Goal: Task Accomplishment & Management: Manage account settings

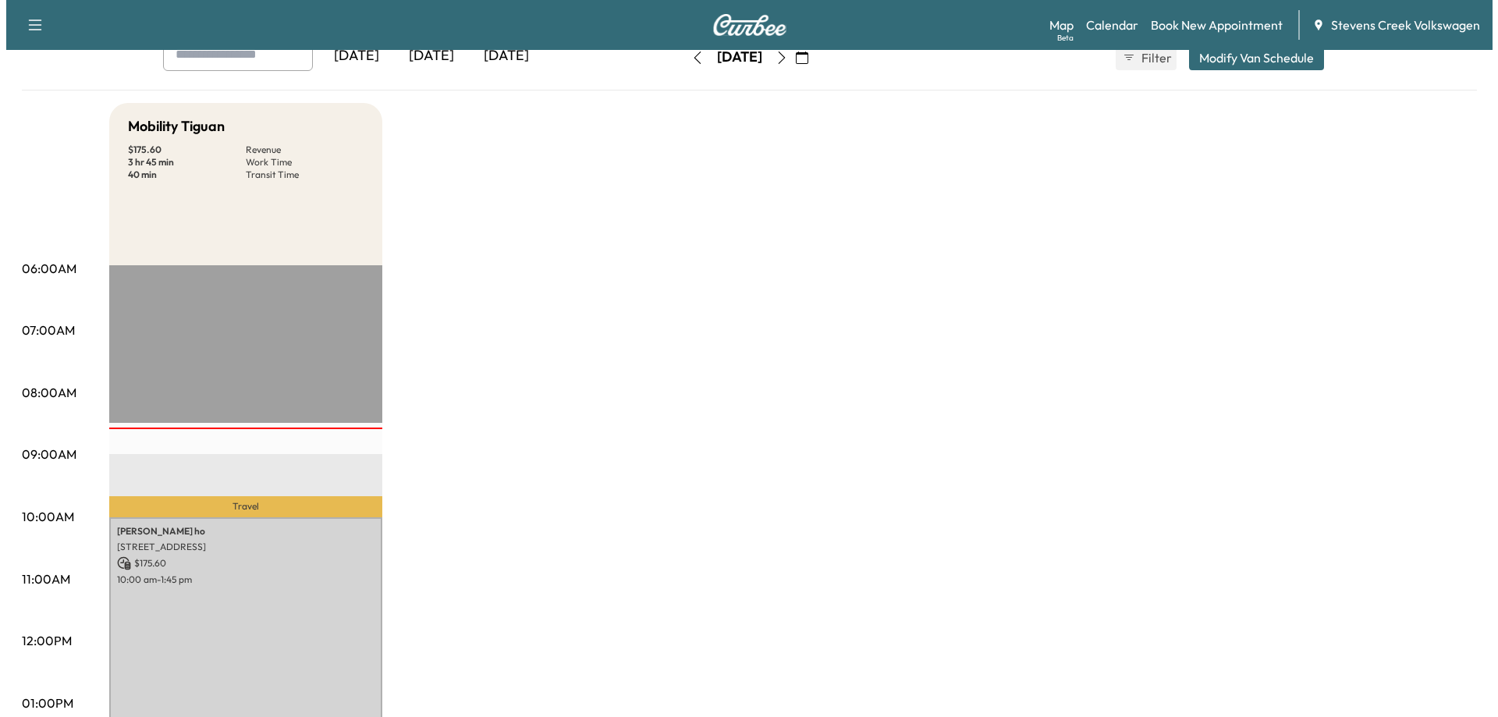
scroll to position [234, 0]
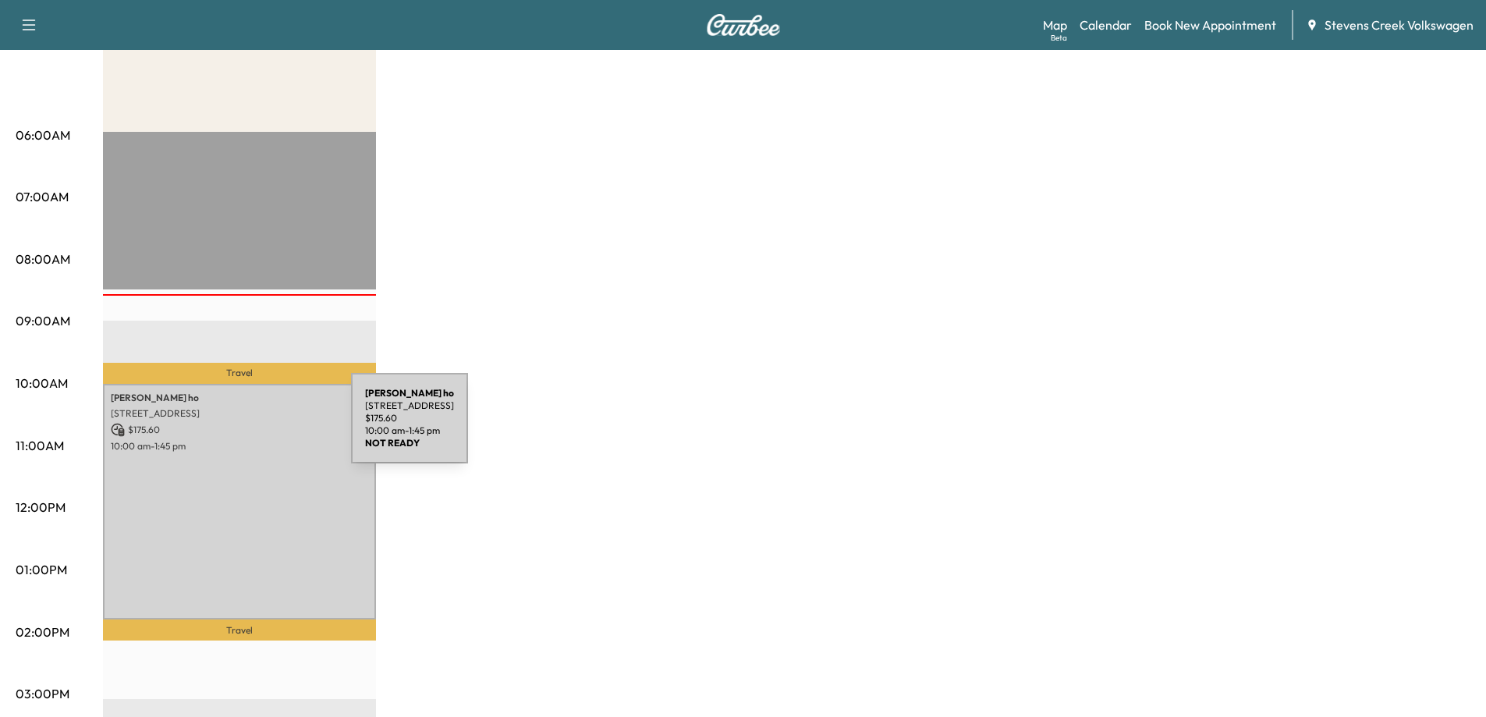
click at [232, 492] on div "[PERSON_NAME] [STREET_ADDRESS] $ 175.60 10:00 am - 1:45 pm" at bounding box center [239, 502] width 273 height 236
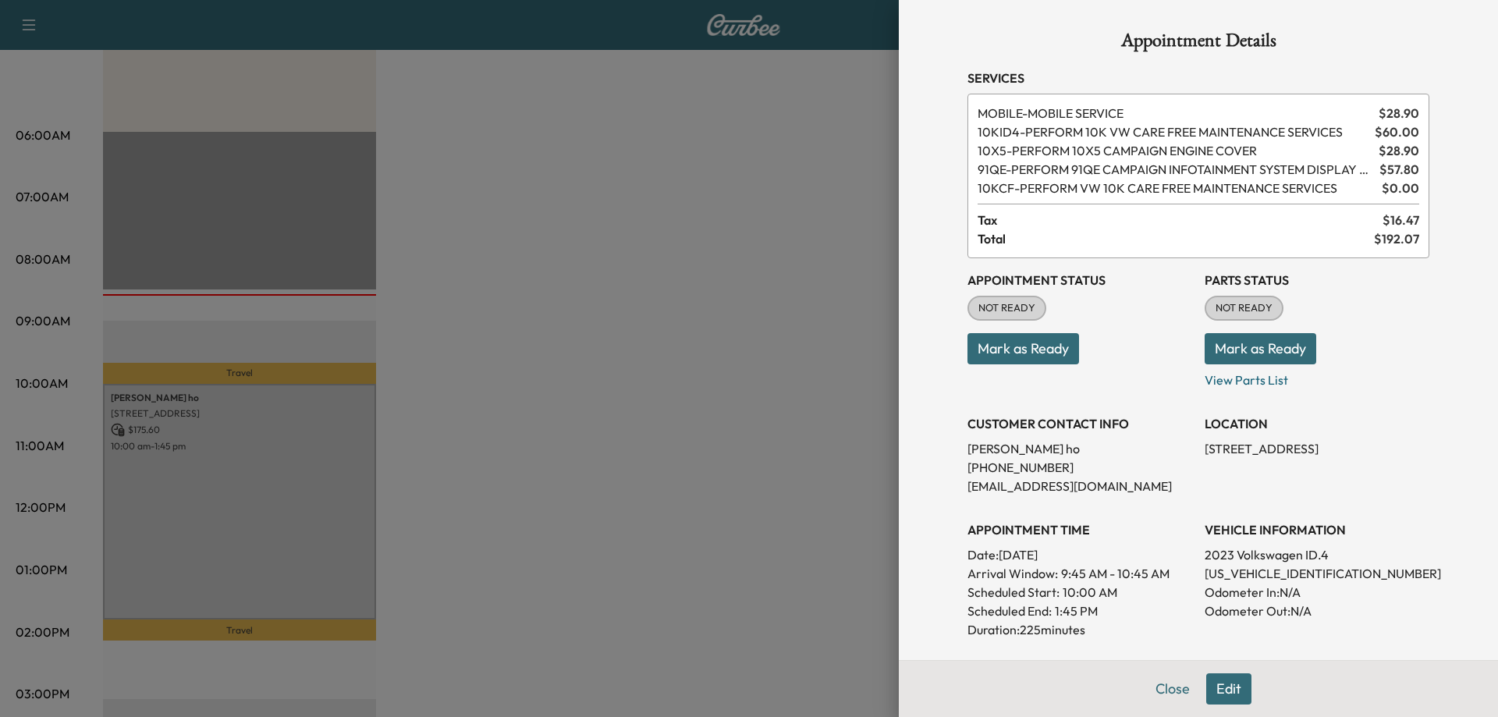
click at [1242, 573] on p "[US_VEHICLE_IDENTIFICATION_NUMBER]" at bounding box center [1316, 573] width 225 height 19
copy p "[US_VEHICLE_IDENTIFICATION_NUMBER]"
click at [683, 419] on div at bounding box center [749, 358] width 1498 height 717
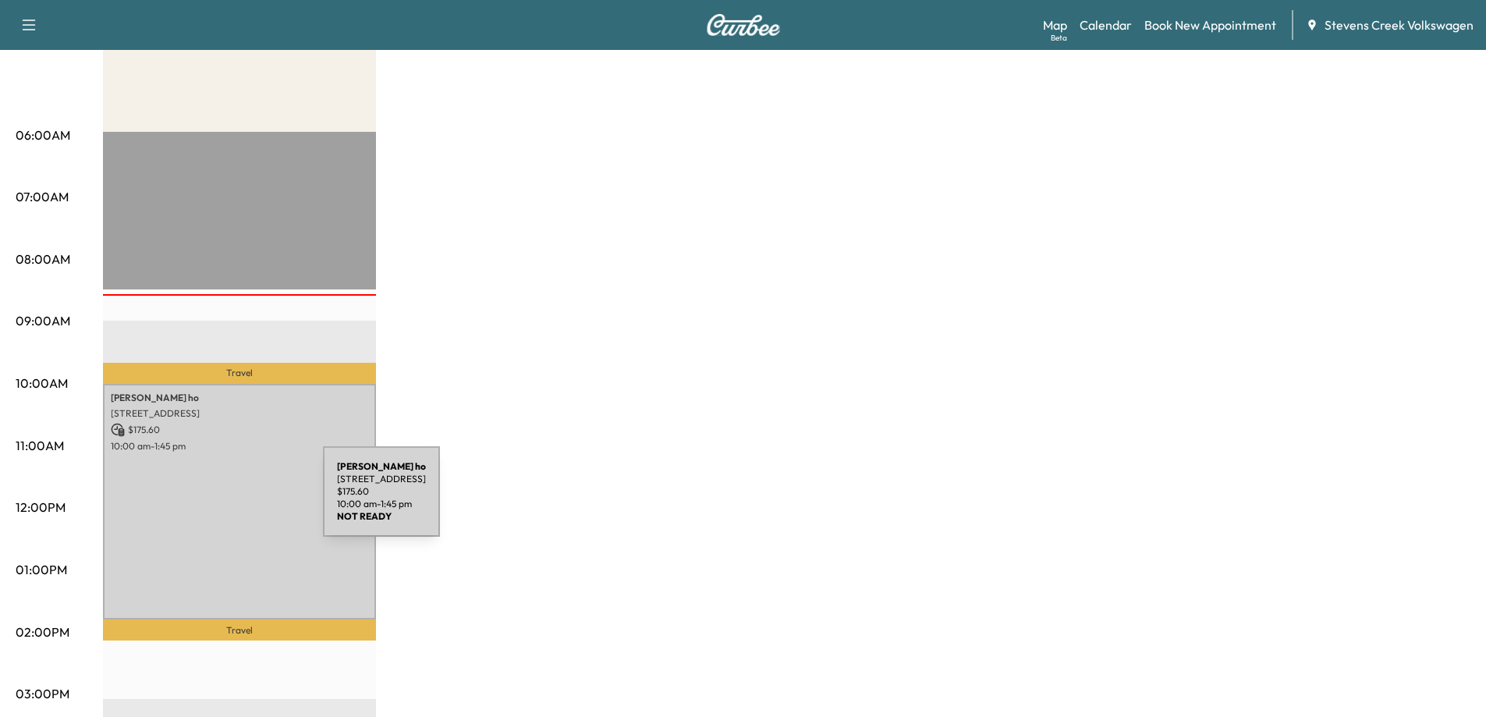
click at [205, 501] on div "[PERSON_NAME] [STREET_ADDRESS] $ 175.60 10:00 am - 1:45 pm" at bounding box center [239, 502] width 273 height 236
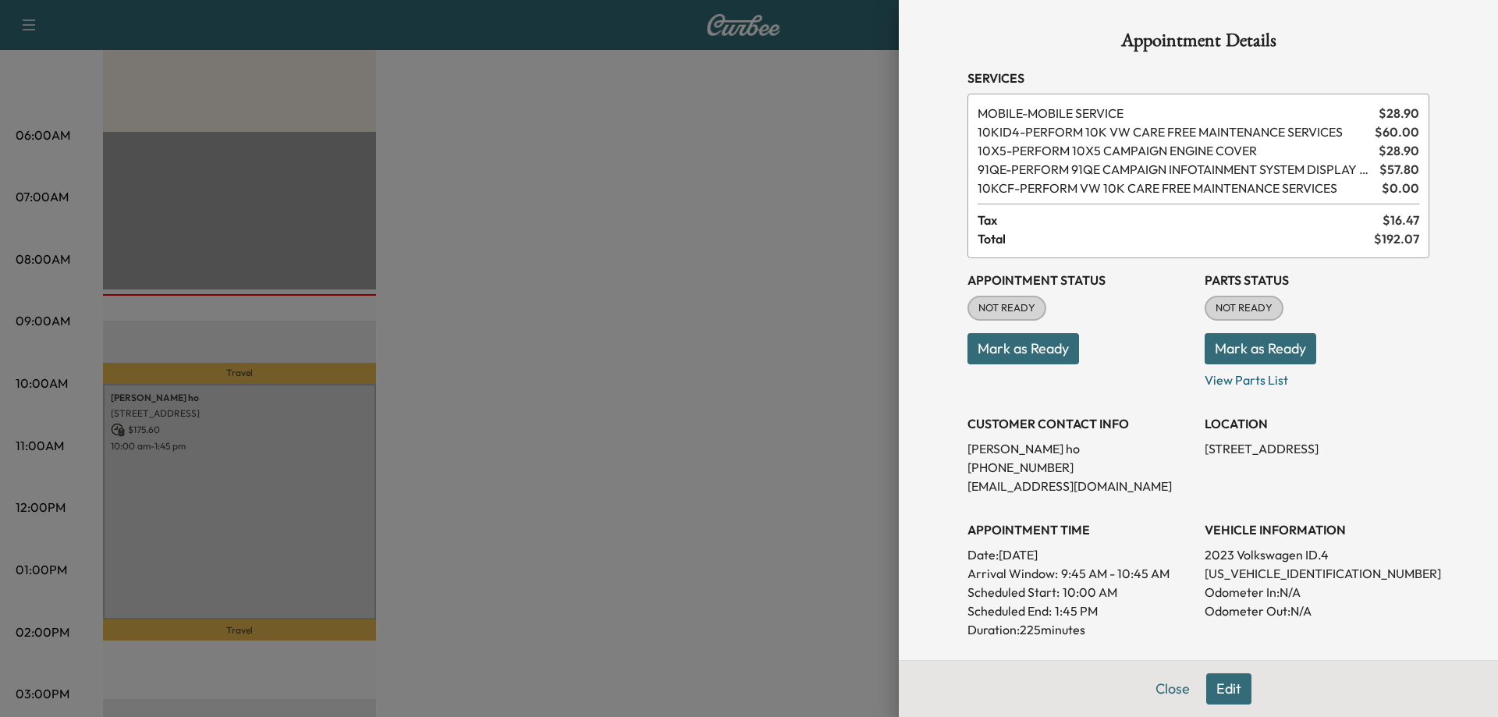
click at [1226, 679] on button "Edit" at bounding box center [1228, 688] width 45 height 31
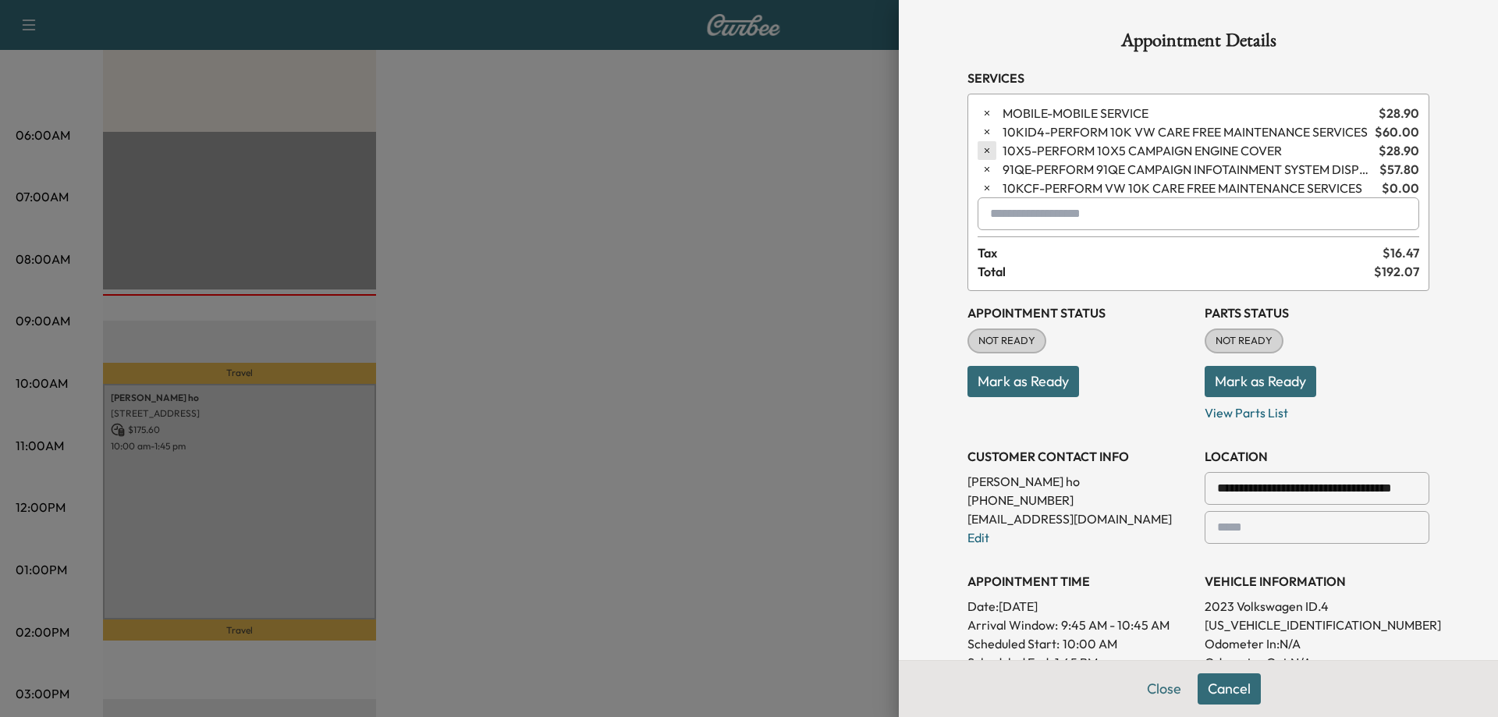
click at [981, 148] on icon "button" at bounding box center [986, 150] width 11 height 11
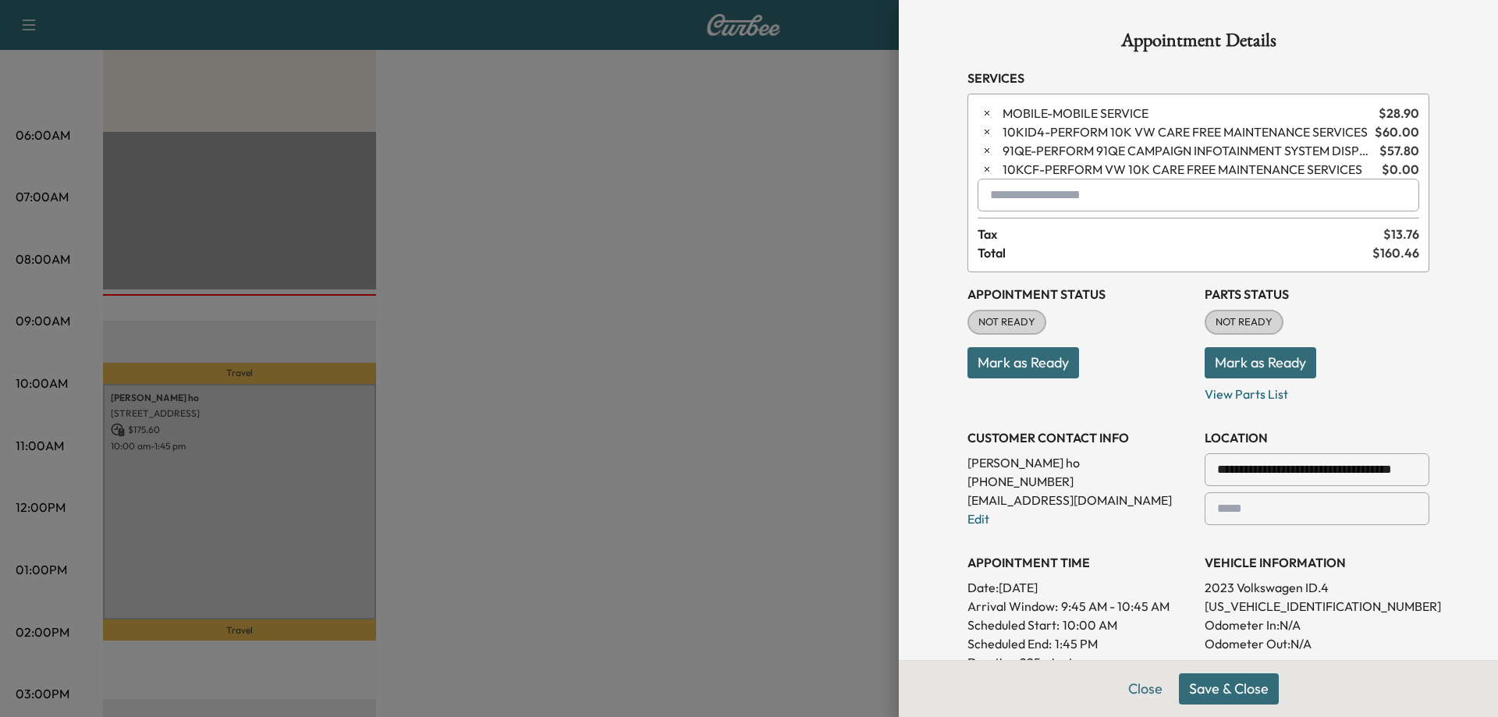
click at [981, 148] on icon "button" at bounding box center [986, 150] width 11 height 11
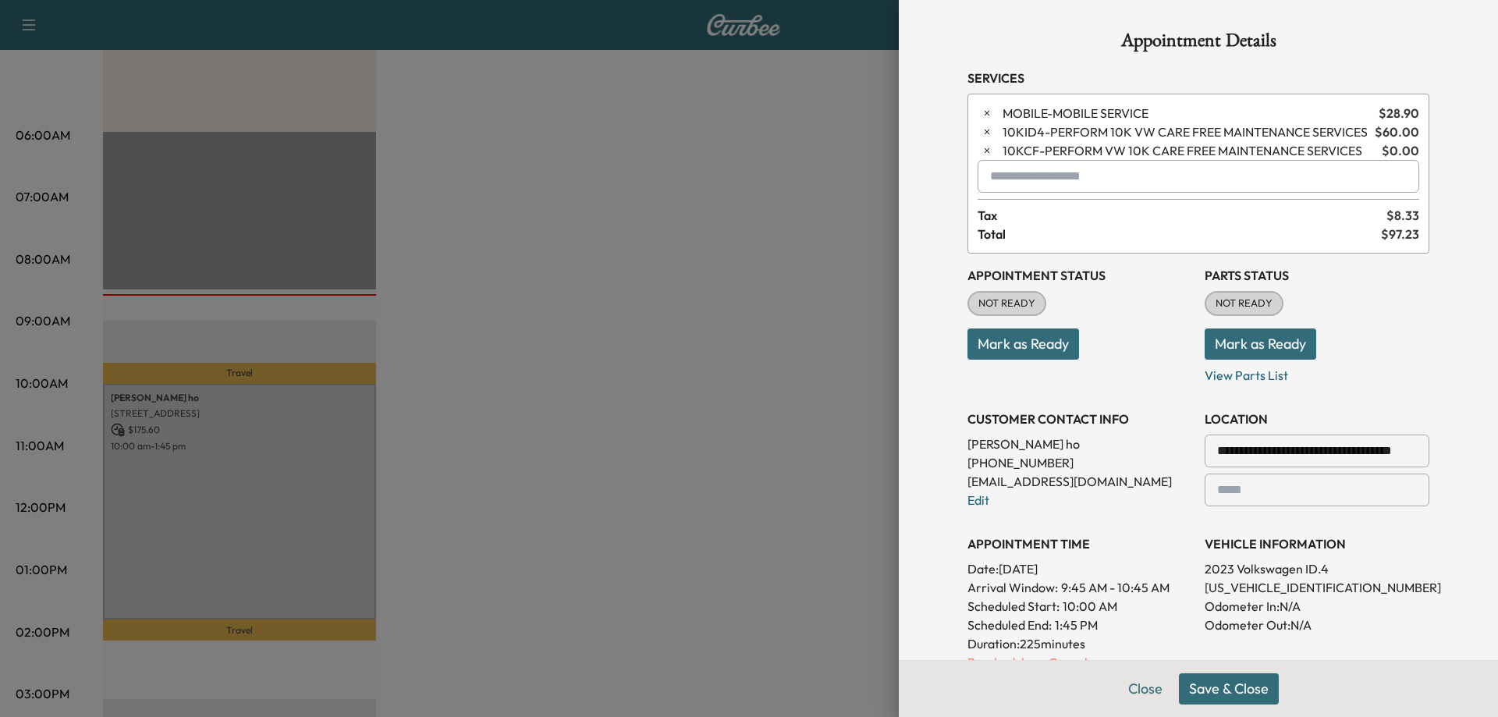
click at [981, 148] on icon "button" at bounding box center [986, 150] width 11 height 11
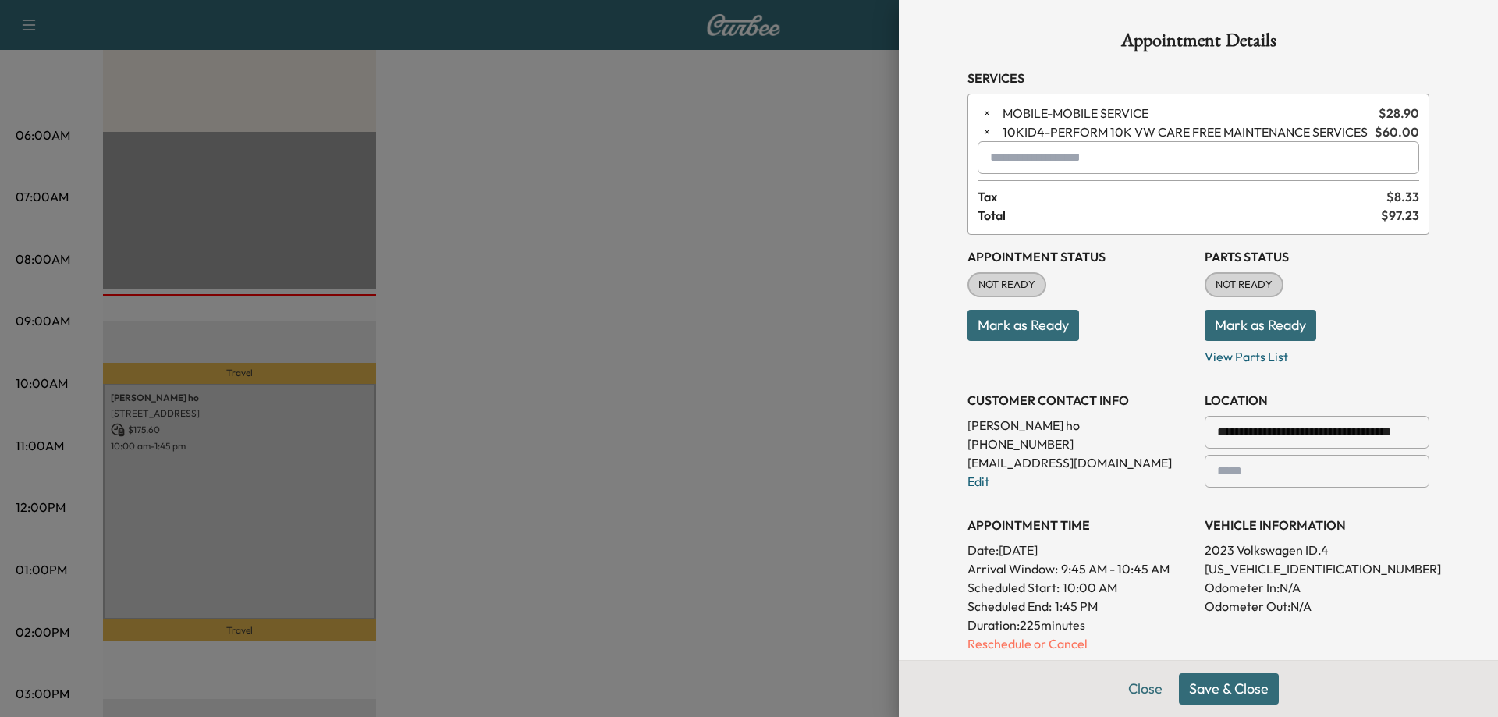
click at [1103, 254] on h3 "Appointment Status" at bounding box center [1079, 256] width 225 height 19
click at [1204, 681] on button "Save & Close" at bounding box center [1229, 688] width 100 height 31
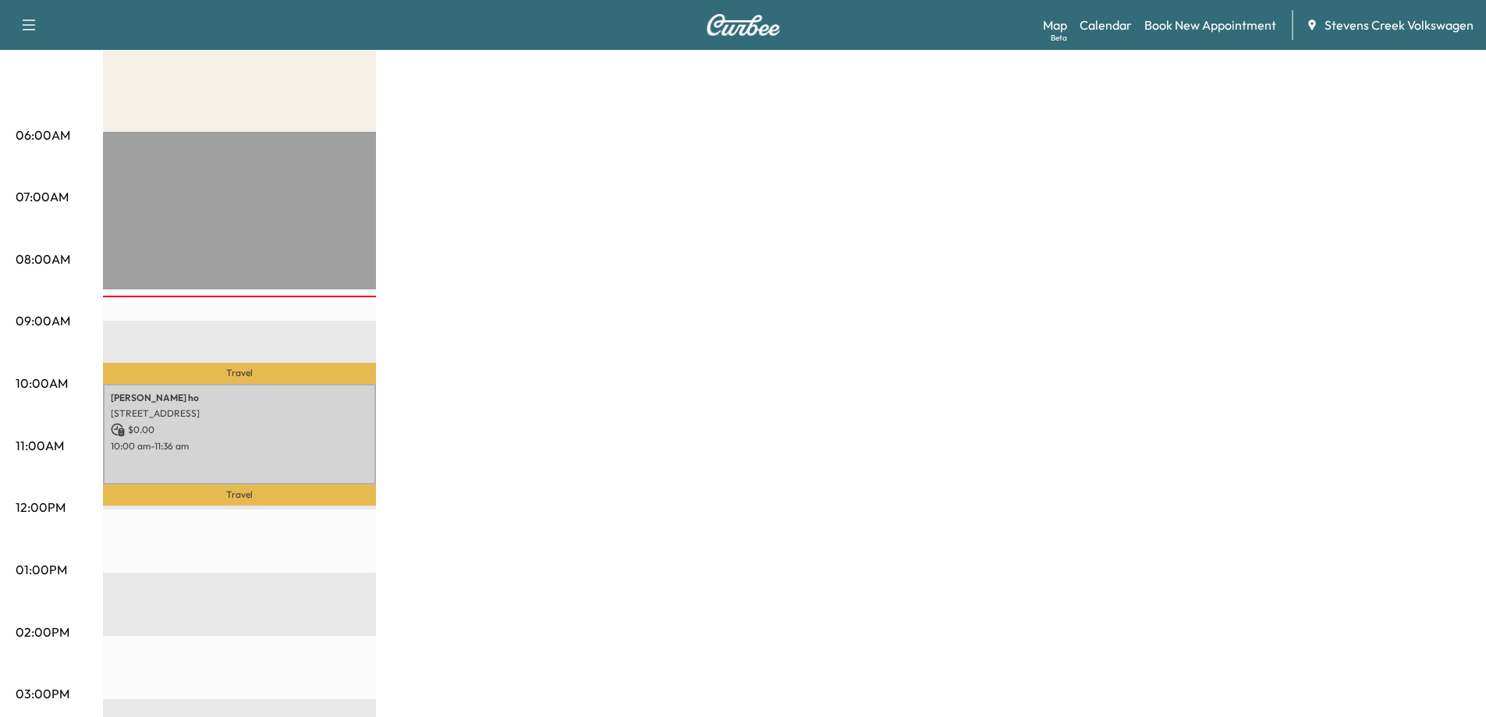
click at [1116, 335] on div "Mobility Tiguan $ 0.00 Revenue 1 hr 36 min Work Time 40 min Transit Time Travel…" at bounding box center [786, 555] width 1367 height 1170
click at [315, 440] on p "10:00 am - 11:36 am" at bounding box center [239, 446] width 257 height 12
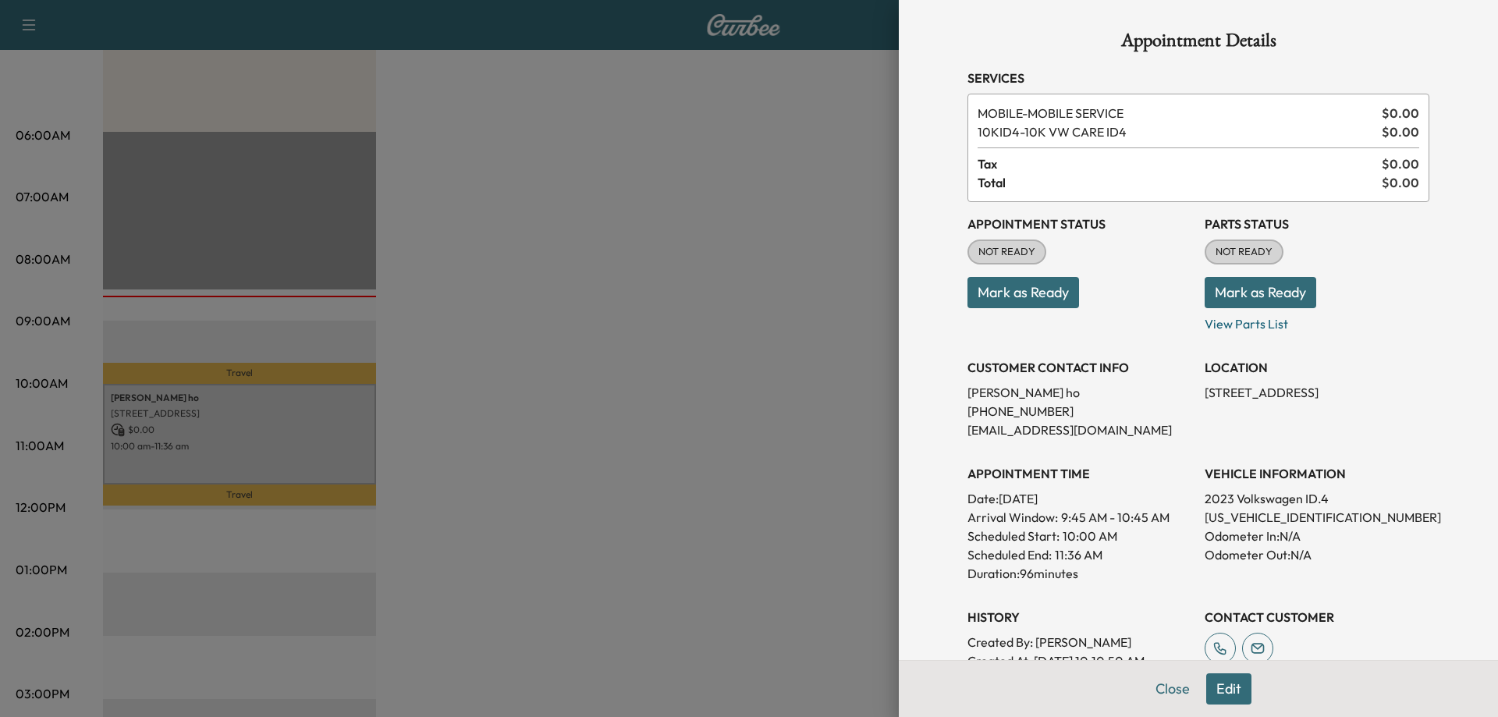
click at [1024, 295] on button "Mark as Ready" at bounding box center [1023, 292] width 112 height 31
click at [1213, 288] on button "Mark as Ready" at bounding box center [1260, 292] width 112 height 31
click at [1000, 292] on button "Mark as Ready" at bounding box center [1023, 292] width 112 height 31
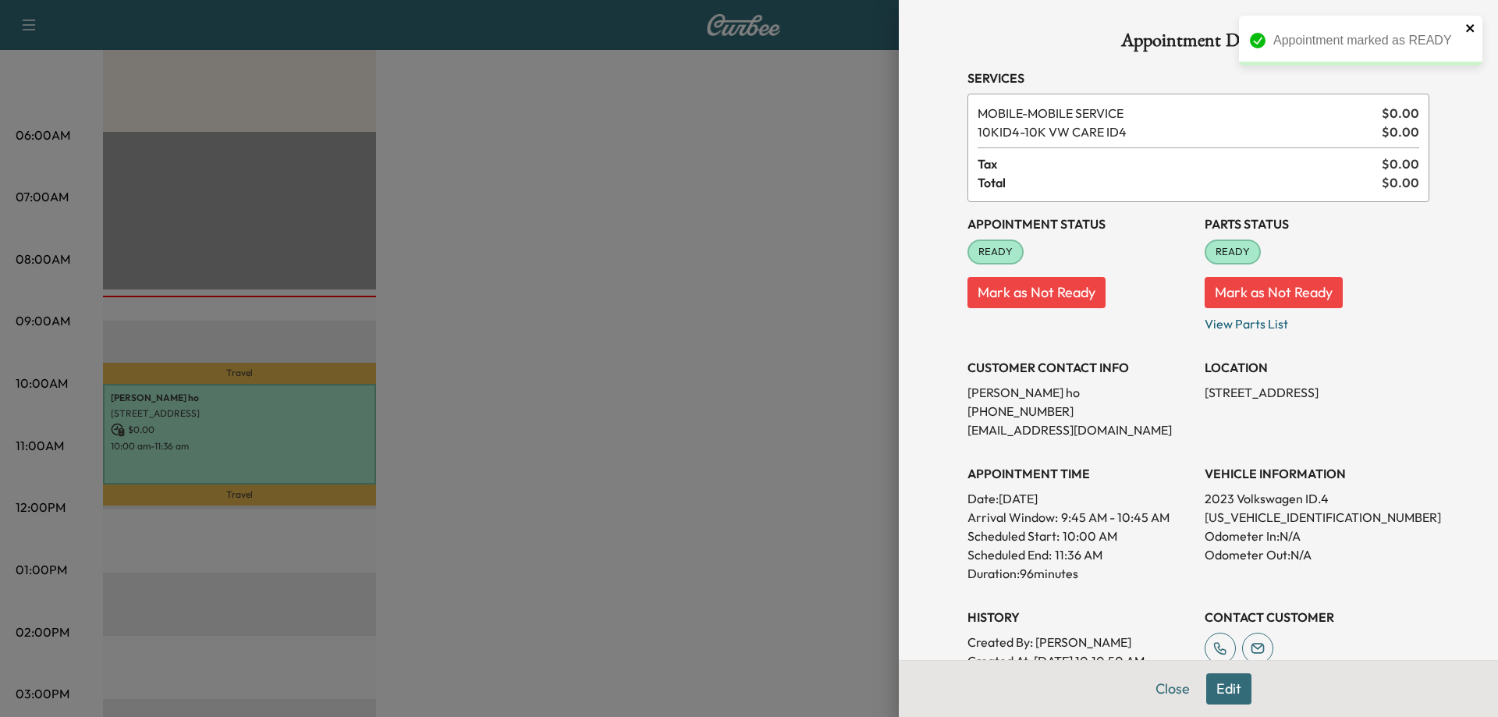
click at [1470, 26] on icon "close" at bounding box center [1470, 28] width 11 height 12
click at [901, 415] on div "Appointment Details Services MOBILE - MOBILE SERVICE $ 0.00 10KID4 - 10K VW CAR…" at bounding box center [1198, 358] width 599 height 717
drag, startPoint x: 1053, startPoint y: 411, endPoint x: 938, endPoint y: 412, distance: 115.5
click at [949, 412] on div "Appointment Details Services MOBILE - MOBILE SERVICE $ 0.00 10KID4 - 10K VW CAR…" at bounding box center [1198, 497] width 499 height 995
click at [1112, 410] on p "[PHONE_NUMBER]" at bounding box center [1079, 411] width 225 height 19
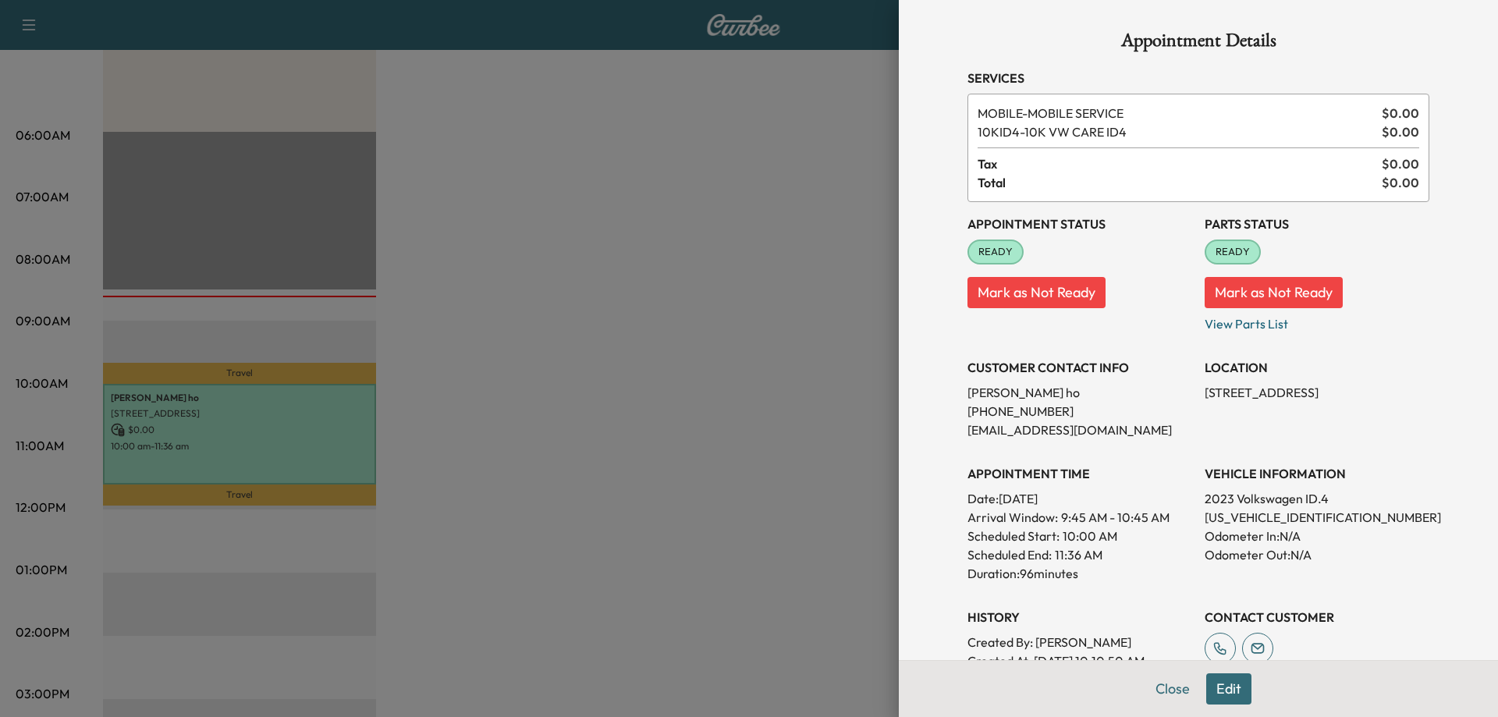
click at [1112, 410] on p "[PHONE_NUMBER]" at bounding box center [1079, 411] width 225 height 19
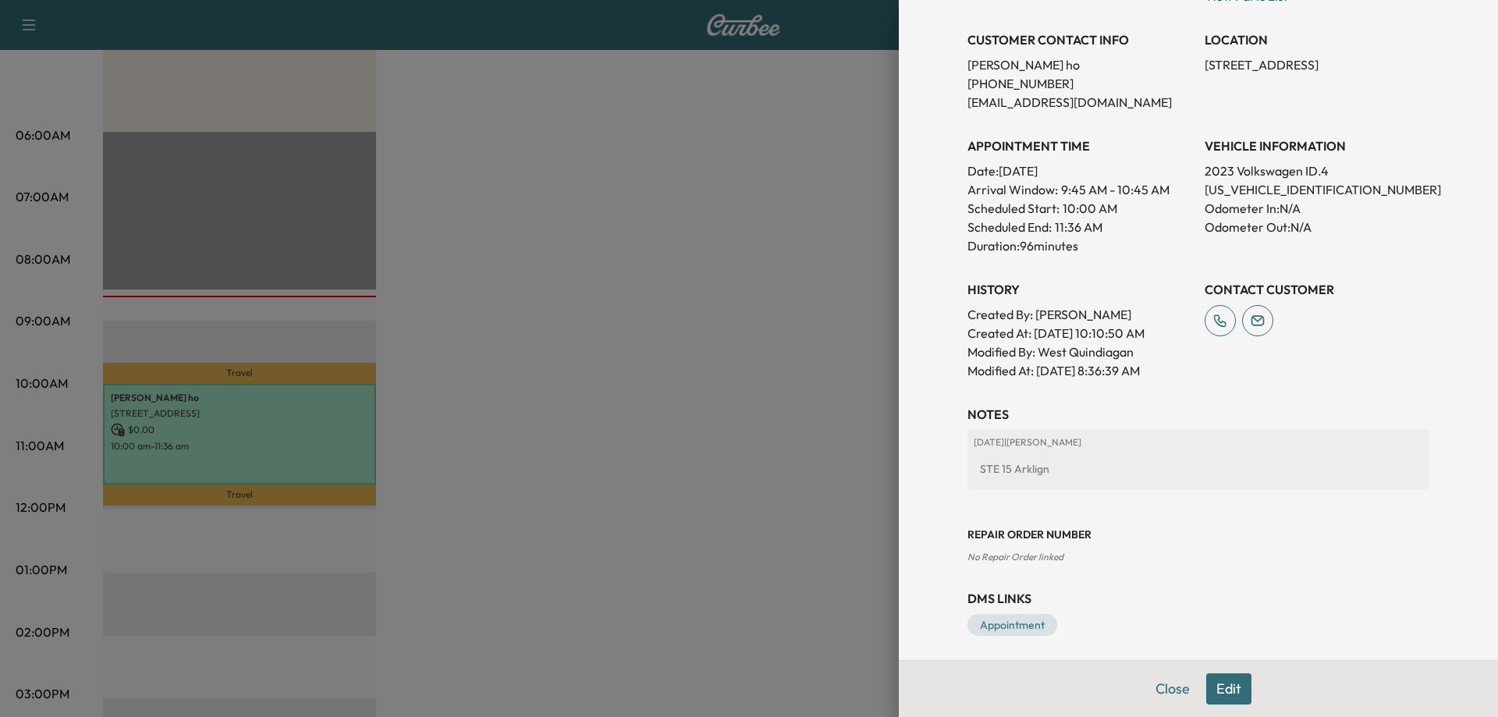
scroll to position [335, 0]
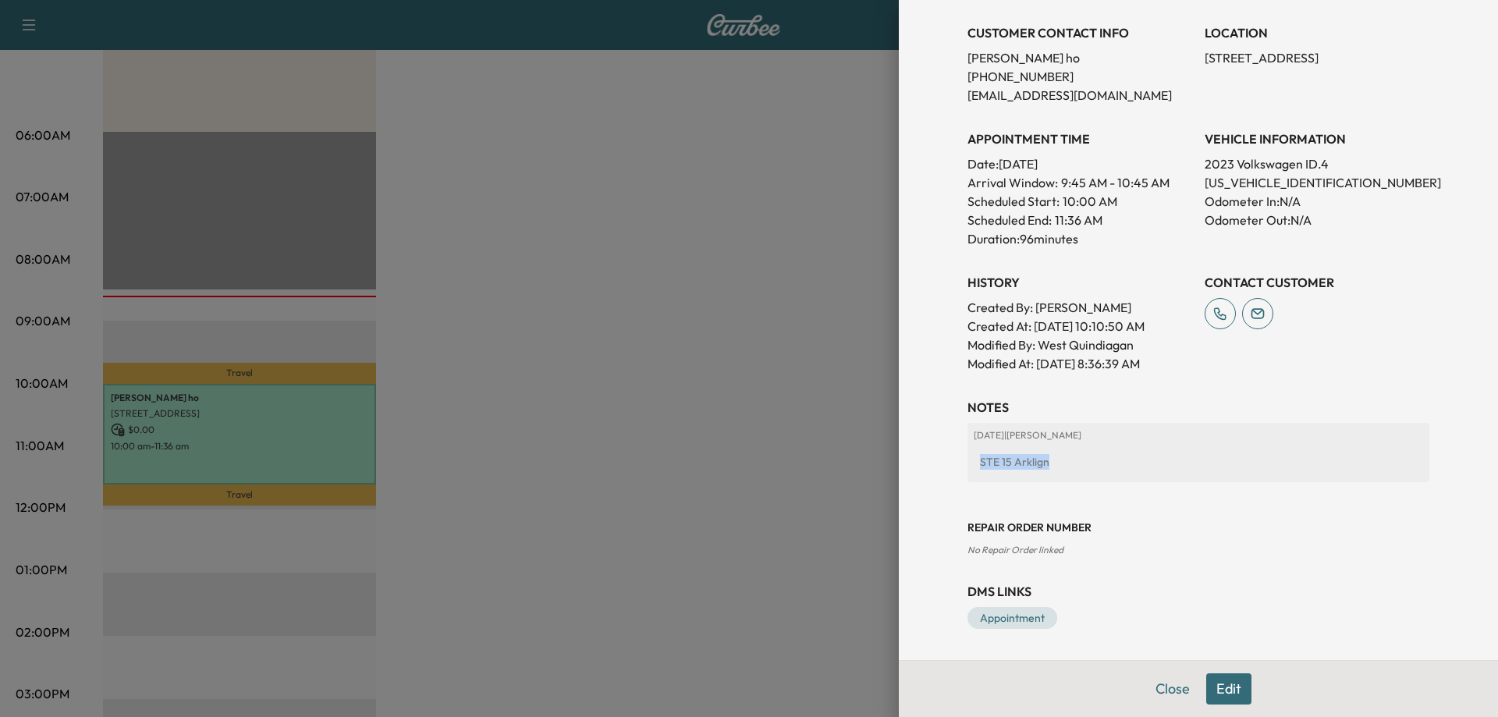
drag, startPoint x: 959, startPoint y: 459, endPoint x: 1066, endPoint y: 458, distance: 107.7
click at [1066, 458] on div "[DATE] | [PERSON_NAME] STE 15 Arklign" at bounding box center [1198, 452] width 462 height 59
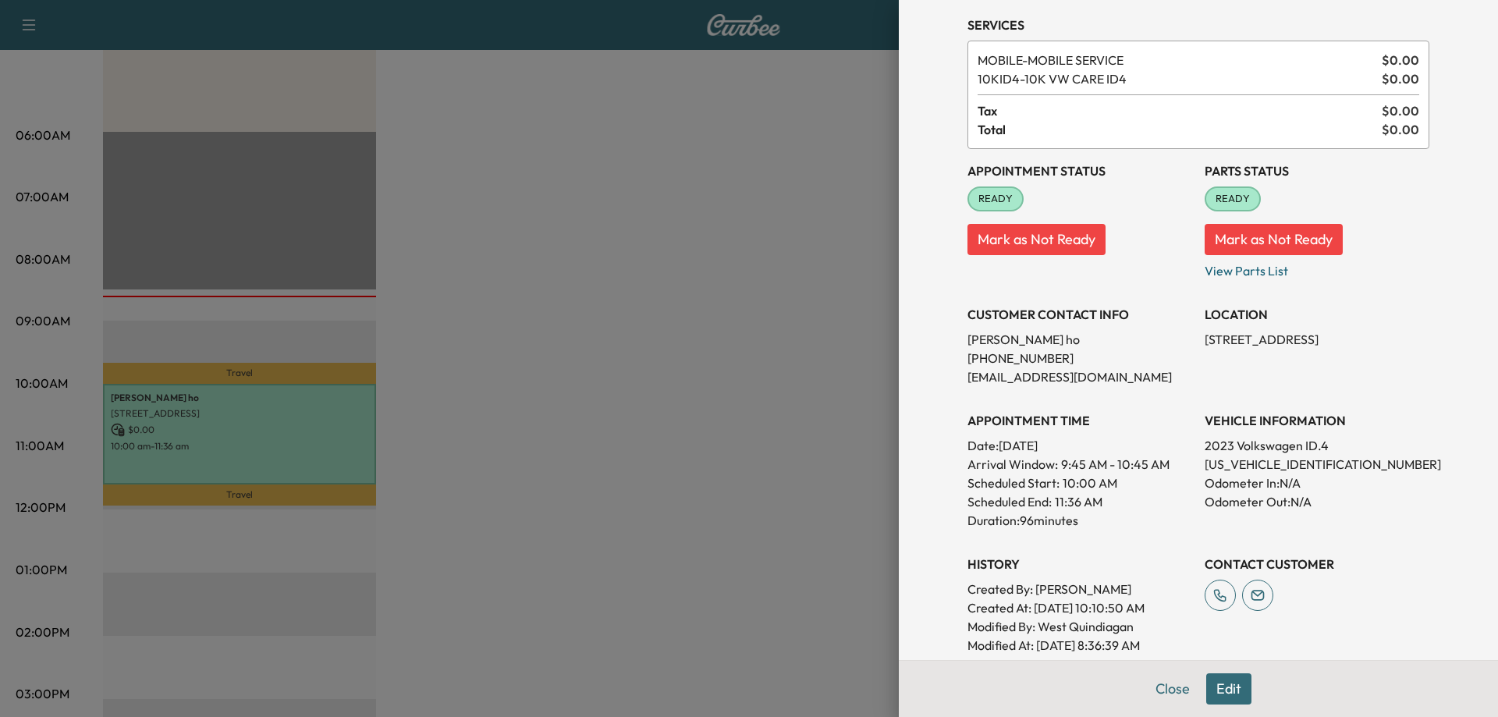
scroll to position [23, 0]
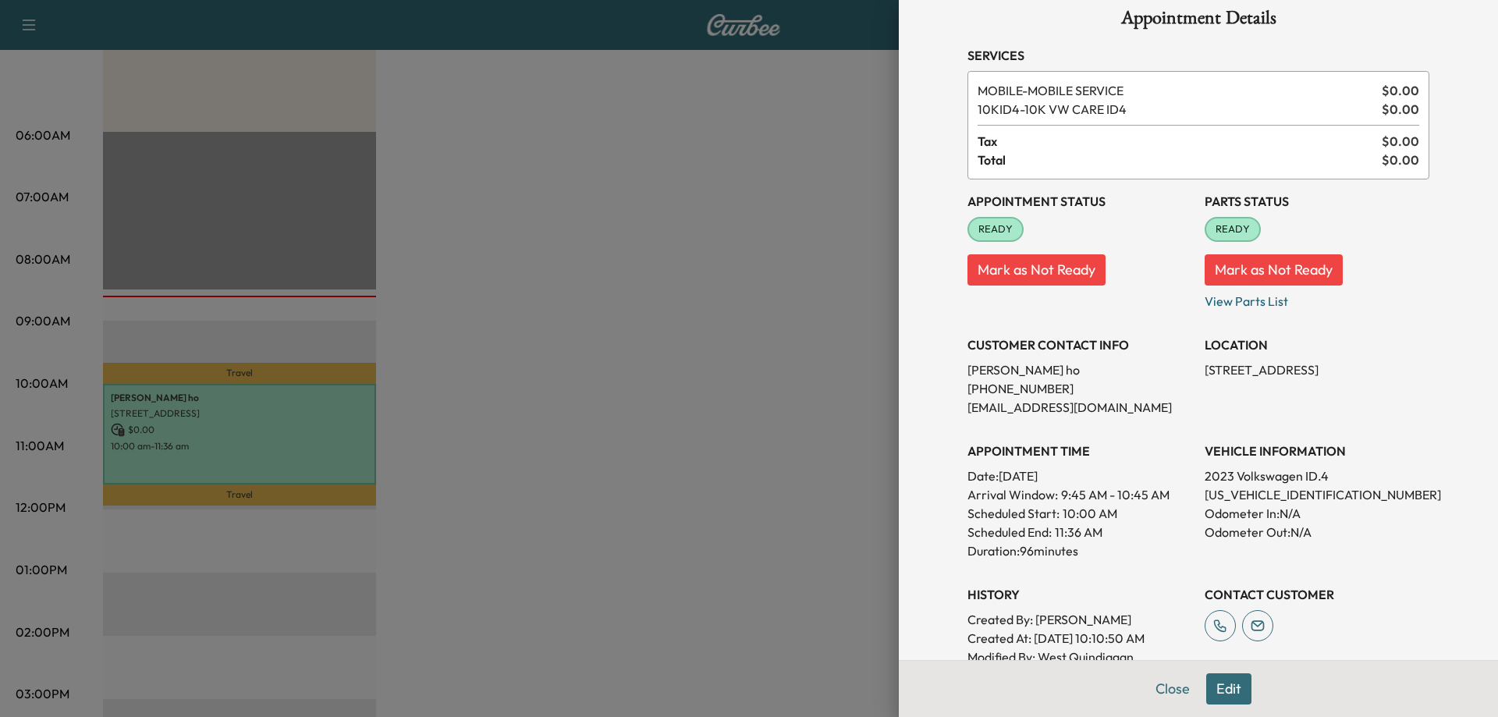
click at [914, 369] on div "Appointment Details Services MOBILE - MOBILE SERVICE $ 0.00 10KID4 - 10K VW CAR…" at bounding box center [1198, 358] width 599 height 717
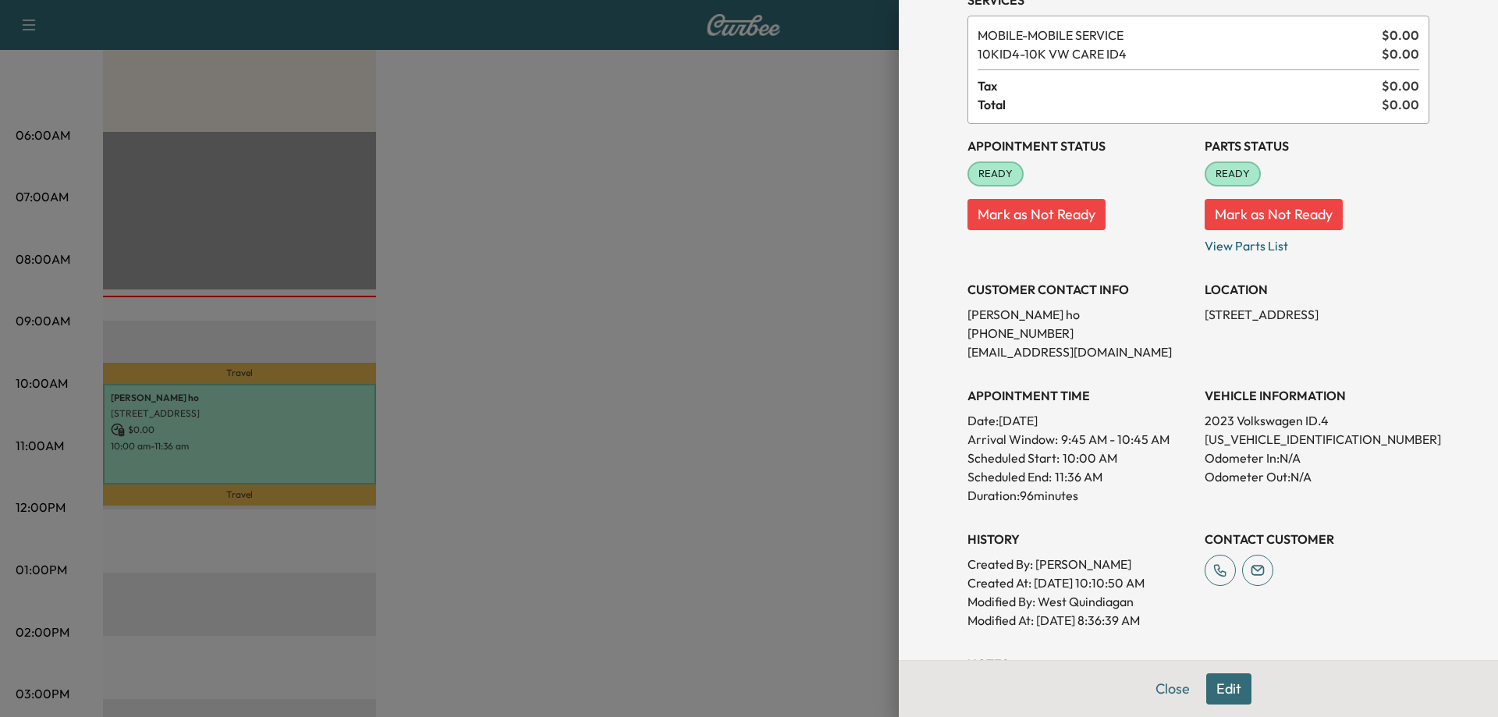
scroll to position [335, 0]
